Goal: Check status: Check status

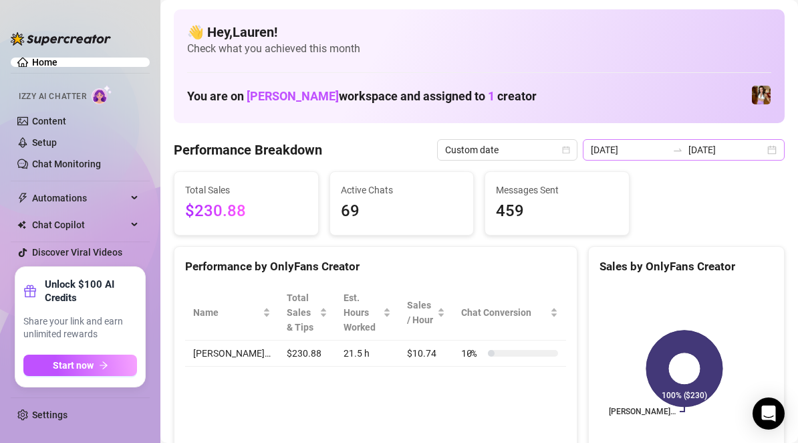
click at [759, 151] on div "2025-08-29 2025-08-31" at bounding box center [684, 149] width 202 height 21
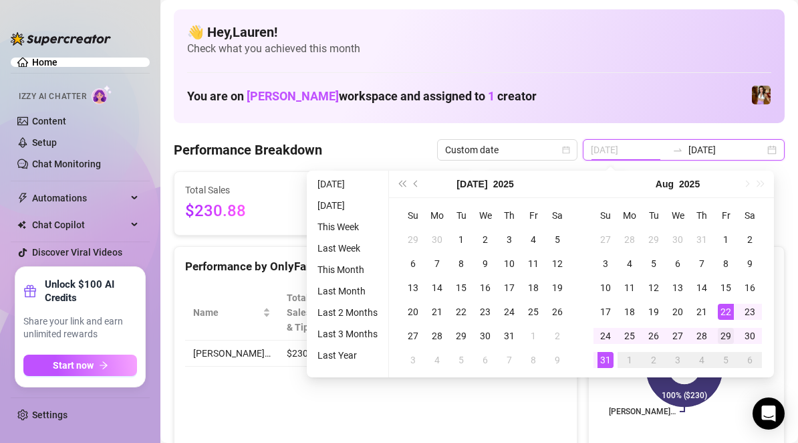
type input "2025-08-29"
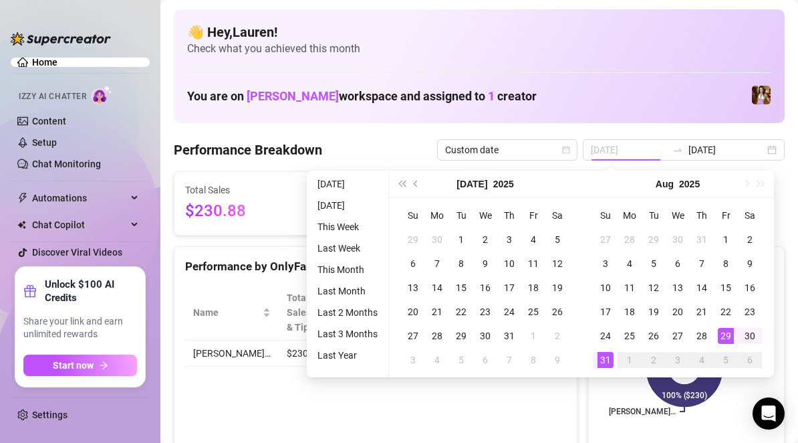
click at [725, 328] on div "29" at bounding box center [726, 336] width 16 height 16
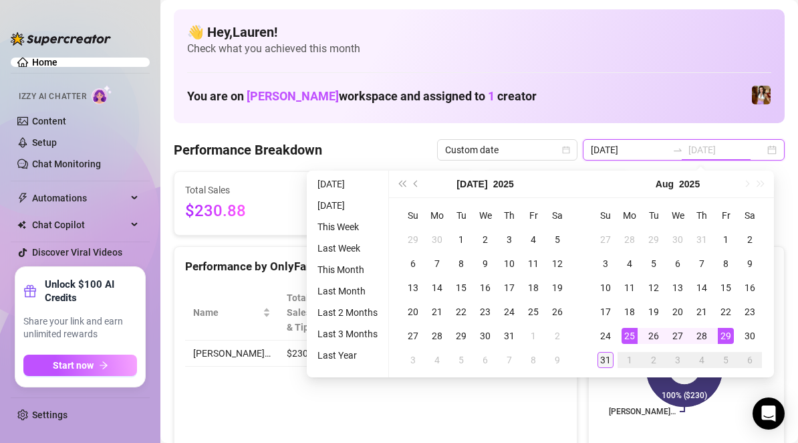
type input "2025-08-31"
click at [603, 360] on div "31" at bounding box center [606, 360] width 16 height 16
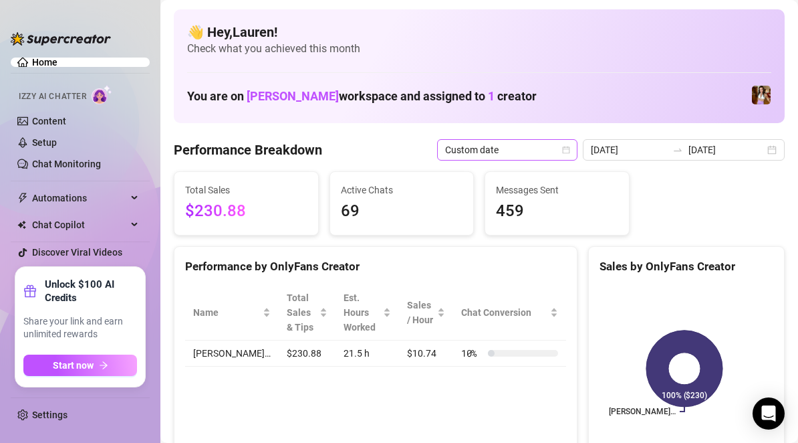
click at [570, 152] on icon "calendar" at bounding box center [566, 150] width 8 height 8
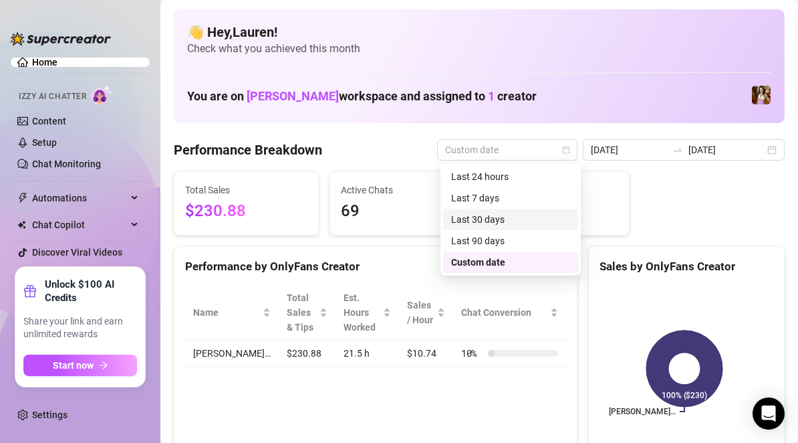
click at [545, 219] on div "Last 30 days" at bounding box center [510, 219] width 119 height 15
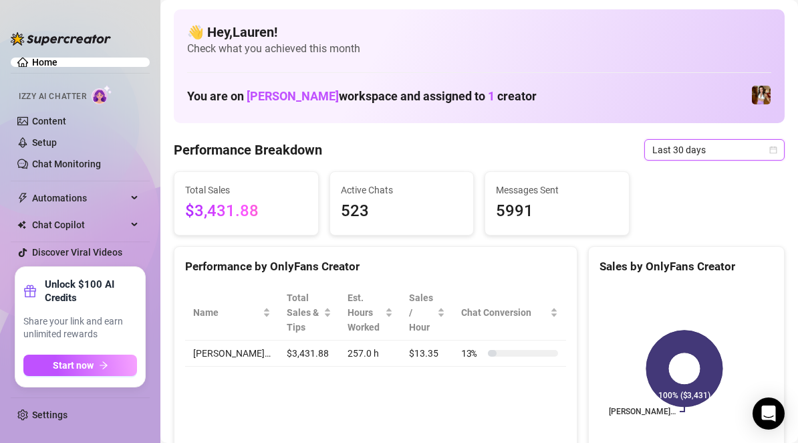
click at [757, 153] on span "Last 30 days" at bounding box center [714, 150] width 124 height 20
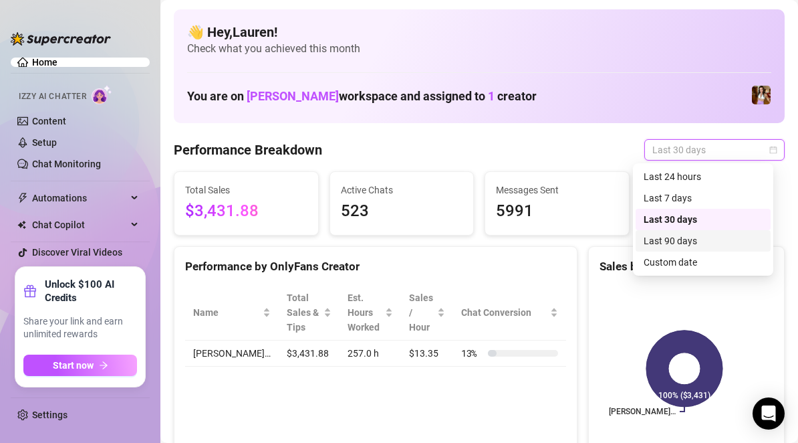
click at [705, 239] on div "Last 90 days" at bounding box center [703, 240] width 119 height 15
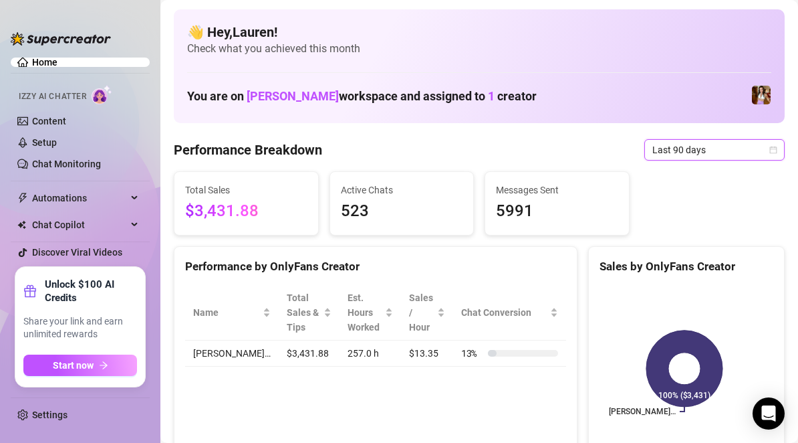
click at [769, 150] on icon "calendar" at bounding box center [773, 150] width 8 height 8
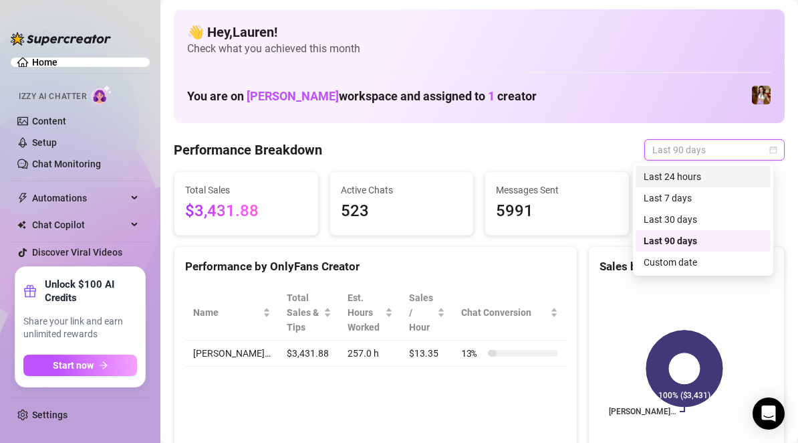
click at [744, 175] on div "Last 24 hours" at bounding box center [703, 176] width 119 height 15
